Goal: Task Accomplishment & Management: Manage account settings

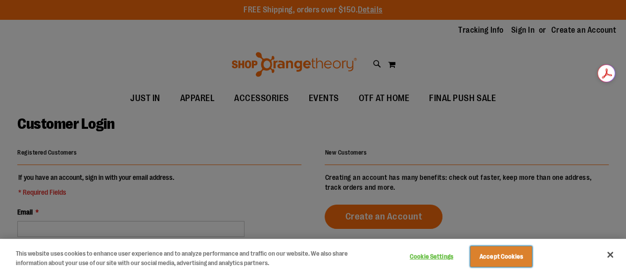
click at [532, 256] on button "Accept Cookies" at bounding box center [501, 256] width 62 height 21
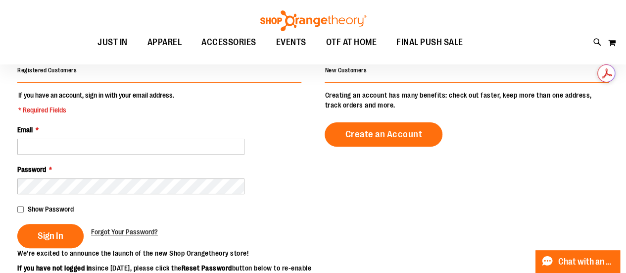
scroll to position [83, 0]
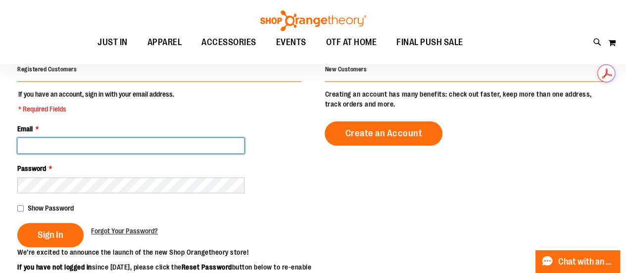
click at [115, 147] on input "Email *" at bounding box center [130, 146] width 227 height 16
type input "**********"
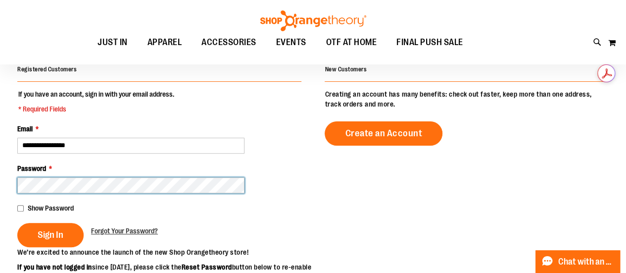
click at [17, 223] on button "Sign In" at bounding box center [50, 235] width 66 height 24
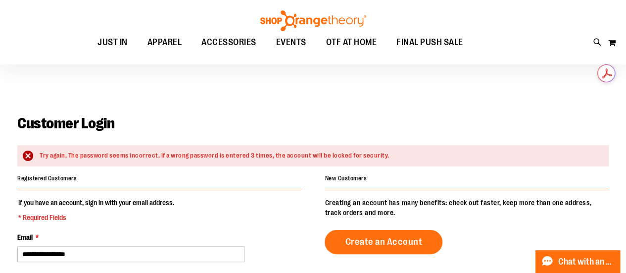
scroll to position [79, 0]
